Goal: Task Accomplishment & Management: Use online tool/utility

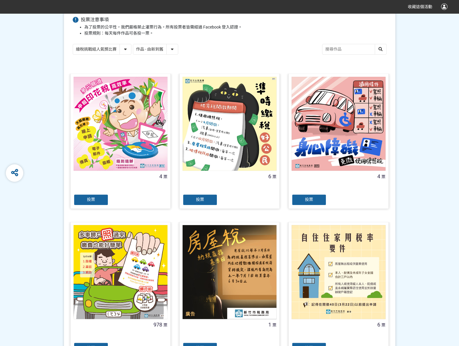
scroll to position [116, 0]
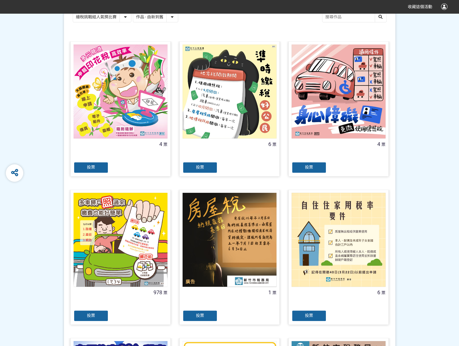
click at [100, 317] on div "投票" at bounding box center [90, 316] width 35 height 12
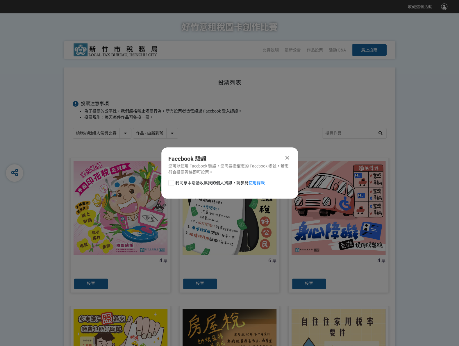
drag, startPoint x: 172, startPoint y: 183, endPoint x: 175, endPoint y: 188, distance: 5.5
click at [172, 183] on div at bounding box center [171, 183] width 6 height 6
checkbox input "true"
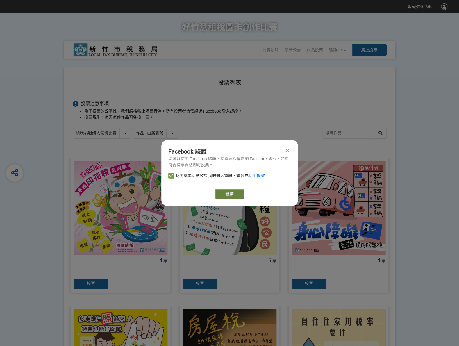
click at [221, 196] on link "繼續" at bounding box center [229, 194] width 29 height 10
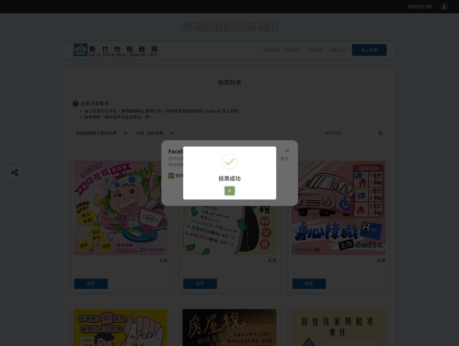
click at [229, 194] on button "好" at bounding box center [229, 190] width 9 height 8
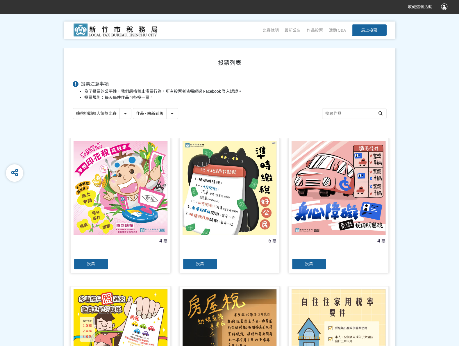
scroll to position [40, 0]
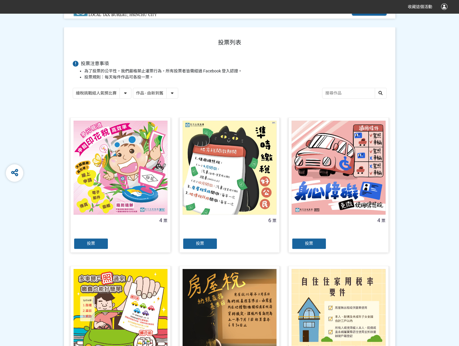
click at [120, 92] on select "繪稅挑戰組人氣獎比賽 活用智繪組人氣獎投票" at bounding box center [102, 93] width 58 height 10
select select "13167"
click at [73, 88] on select "繪稅挑戰組人氣獎比賽 活用智繪組人氣獎投票" at bounding box center [102, 93] width 58 height 10
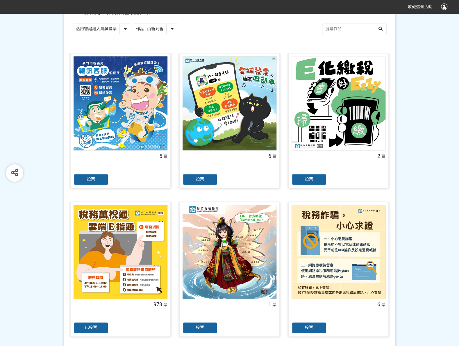
scroll to position [116, 0]
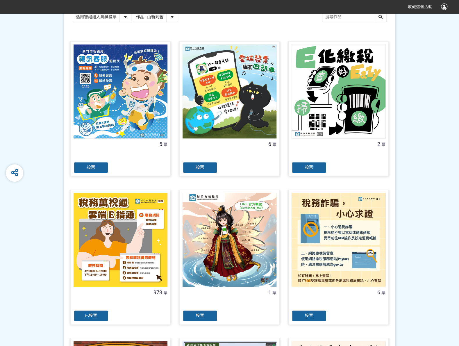
click at [92, 315] on span "已投票" at bounding box center [91, 315] width 12 height 5
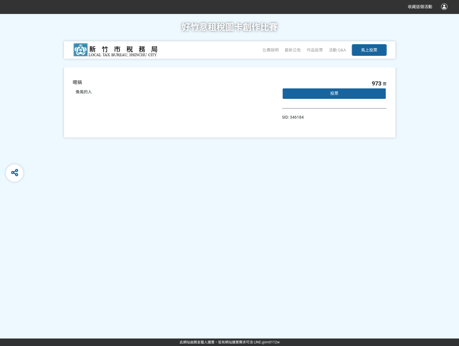
click at [359, 94] on div "投票" at bounding box center [334, 94] width 105 height 12
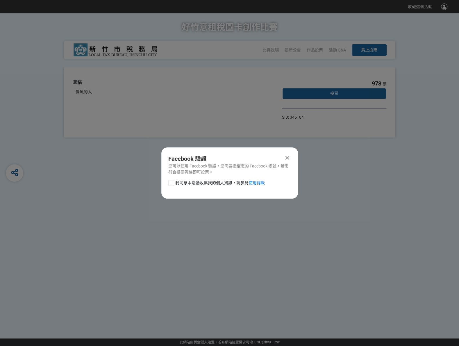
click at [170, 184] on div at bounding box center [171, 183] width 6 height 6
checkbox input "true"
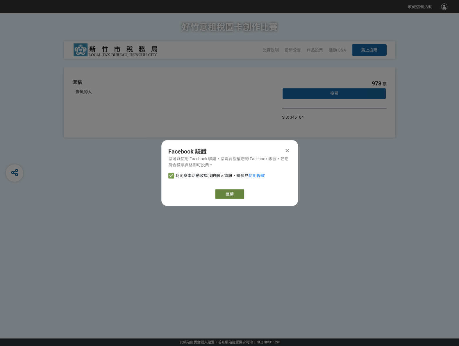
click at [235, 193] on link "繼續" at bounding box center [229, 194] width 29 height 10
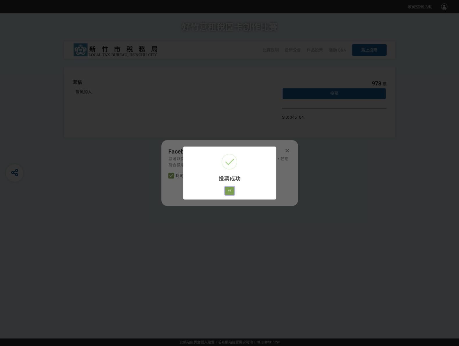
click at [227, 191] on button "好" at bounding box center [229, 190] width 9 height 8
